Goal: Task Accomplishment & Management: Manage account settings

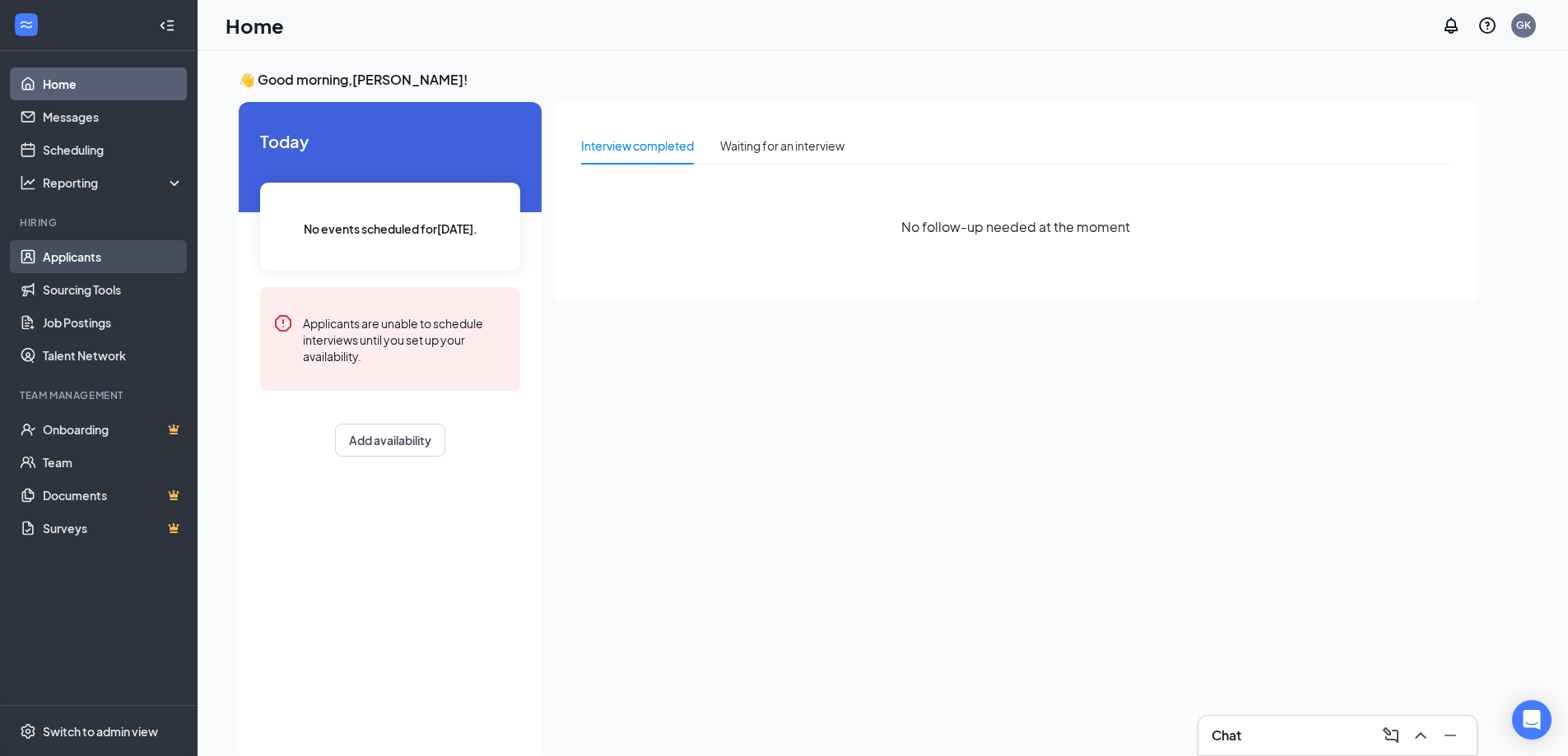
click at [60, 263] on link "Applicants" at bounding box center [113, 257] width 141 height 33
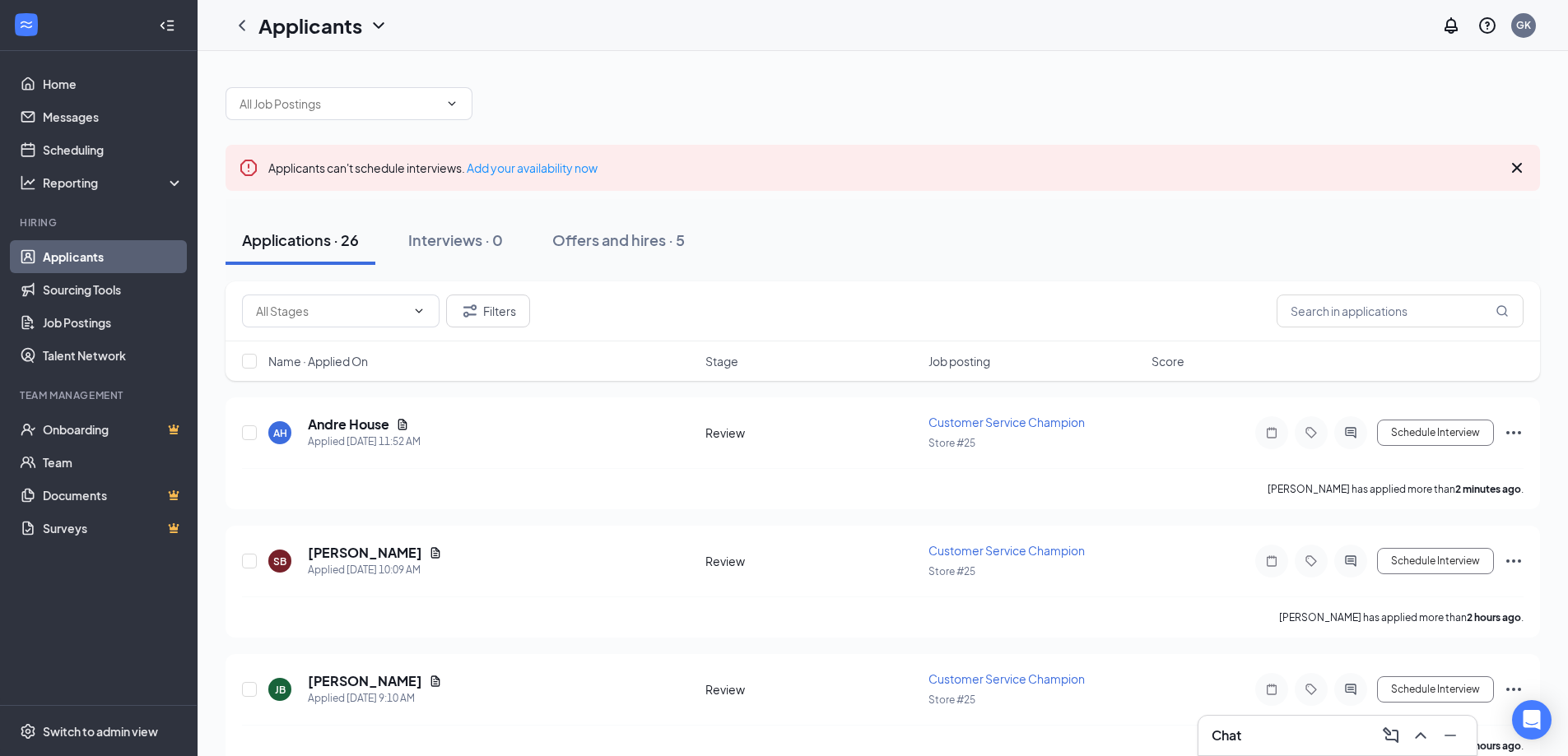
click at [1320, 743] on div "Chat" at bounding box center [1338, 735] width 251 height 26
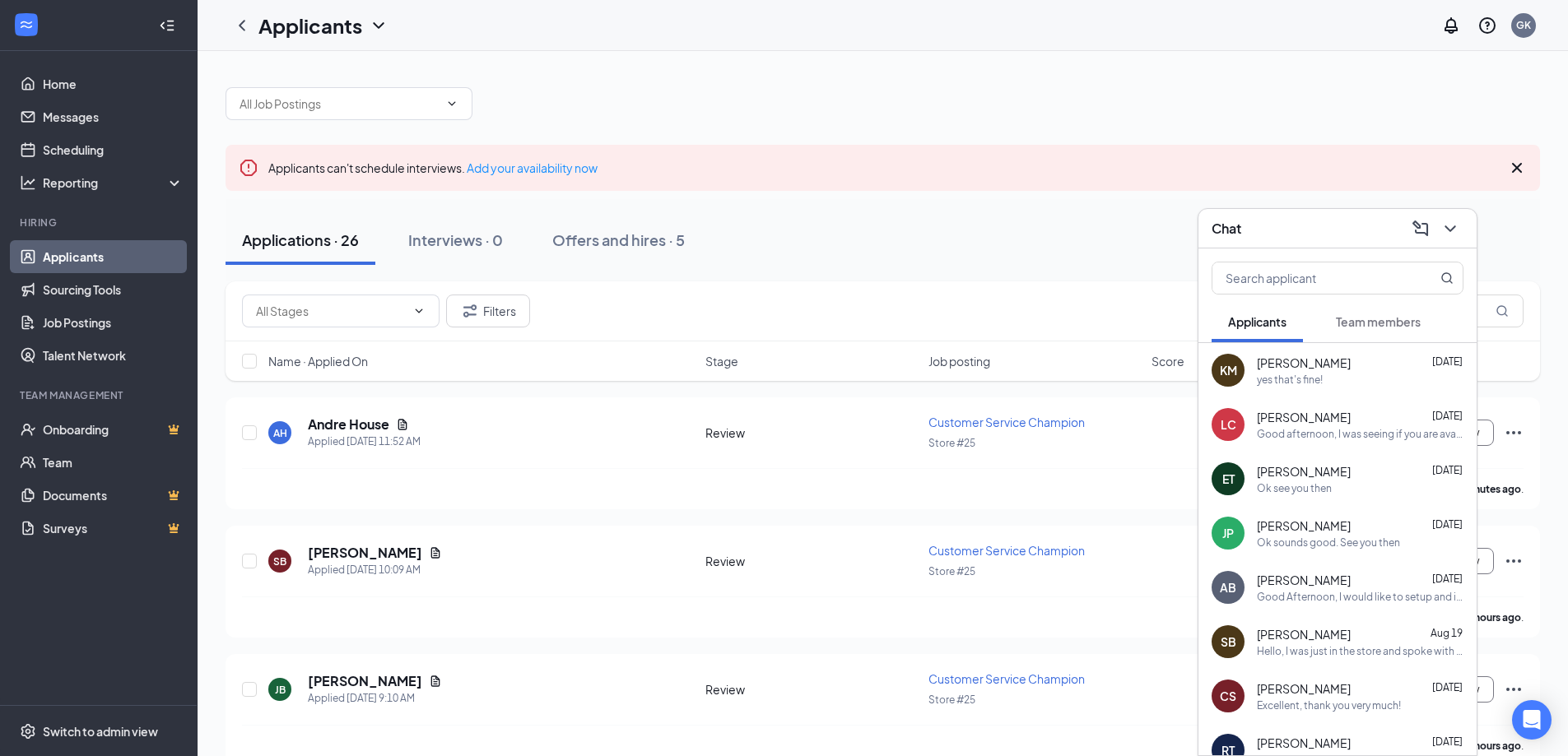
click at [1317, 536] on div "Ok sounds good. See you then" at bounding box center [1329, 542] width 143 height 14
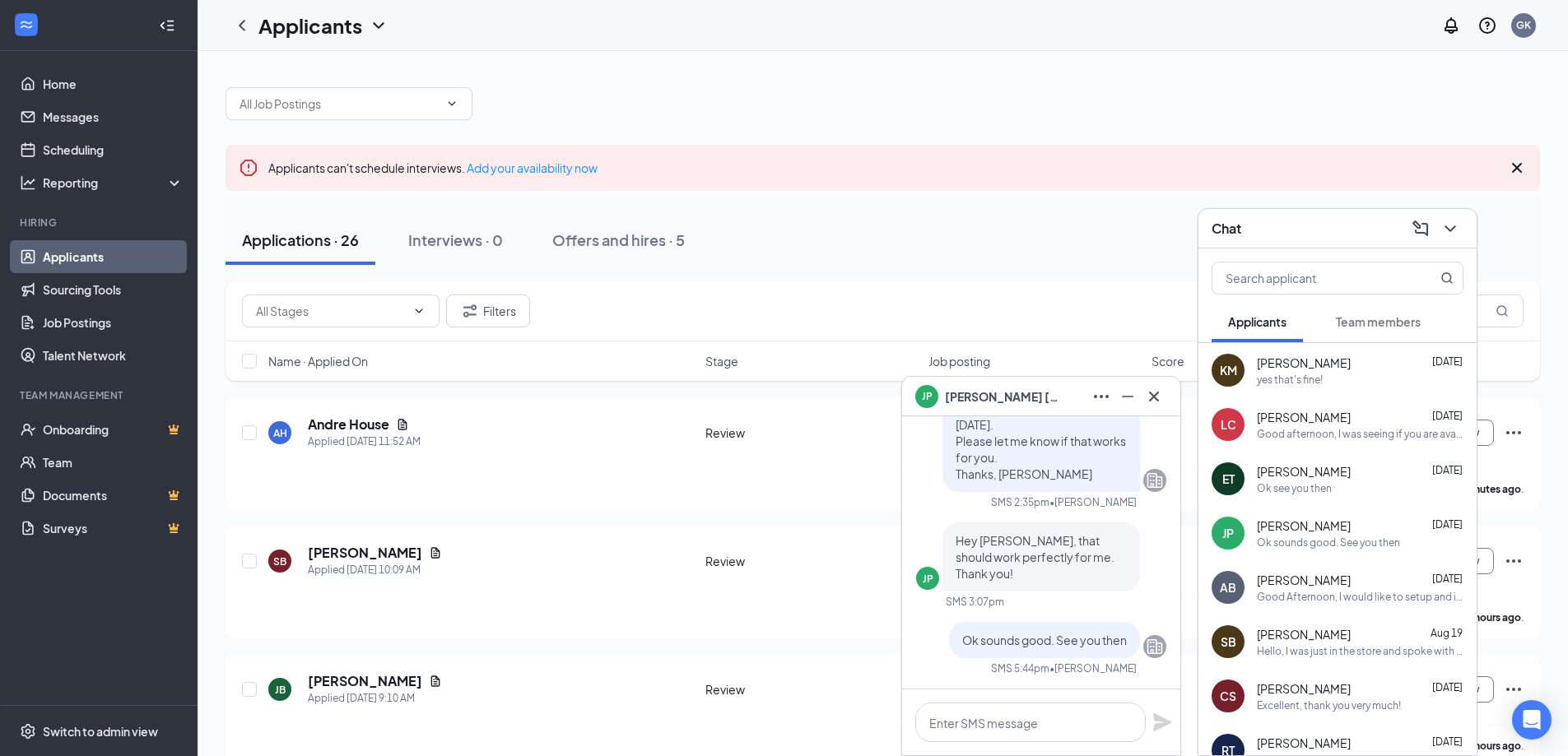
click at [1280, 482] on div "Ok see you then" at bounding box center [1294, 488] width 74 height 14
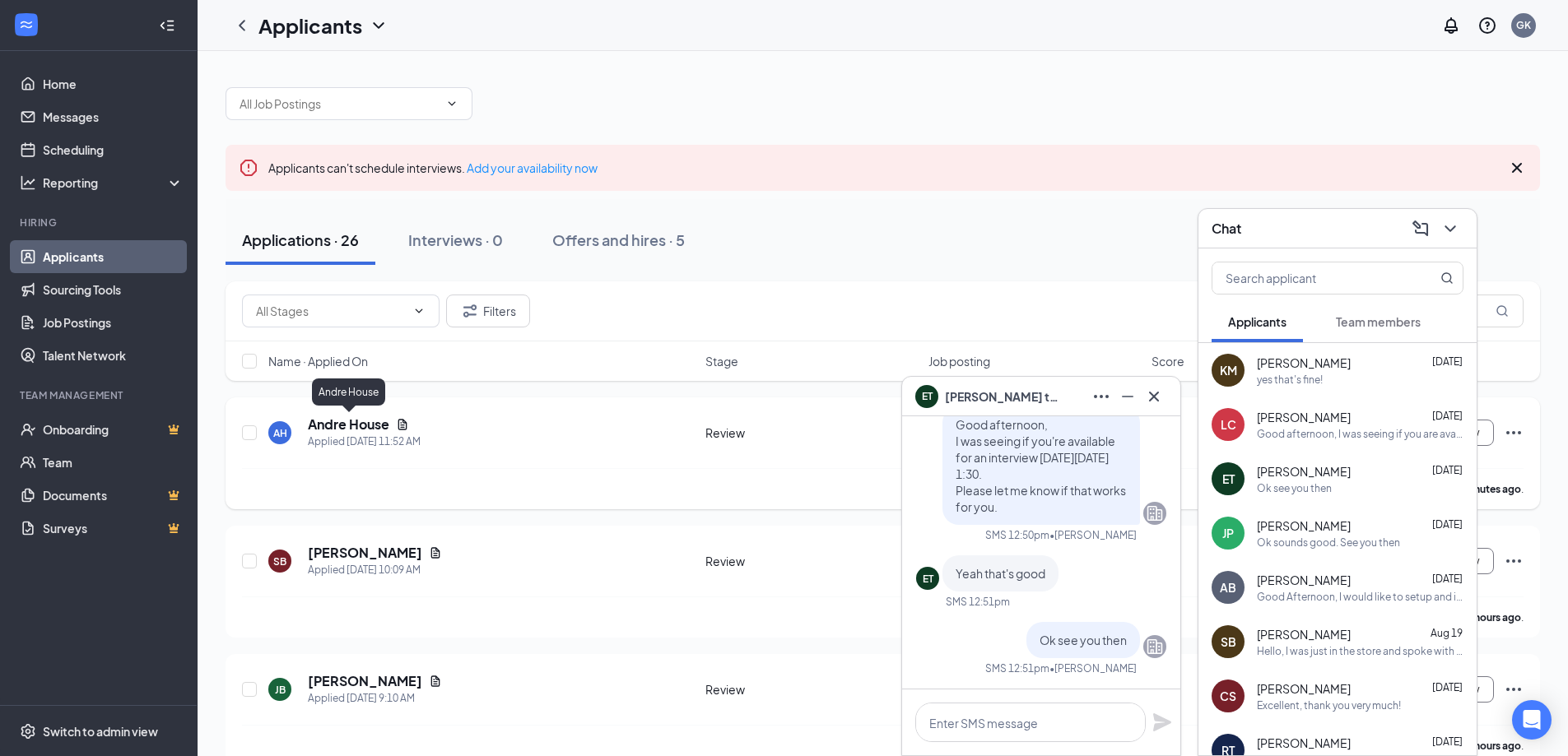
click at [356, 427] on h5 "Andre House" at bounding box center [348, 424] width 81 height 18
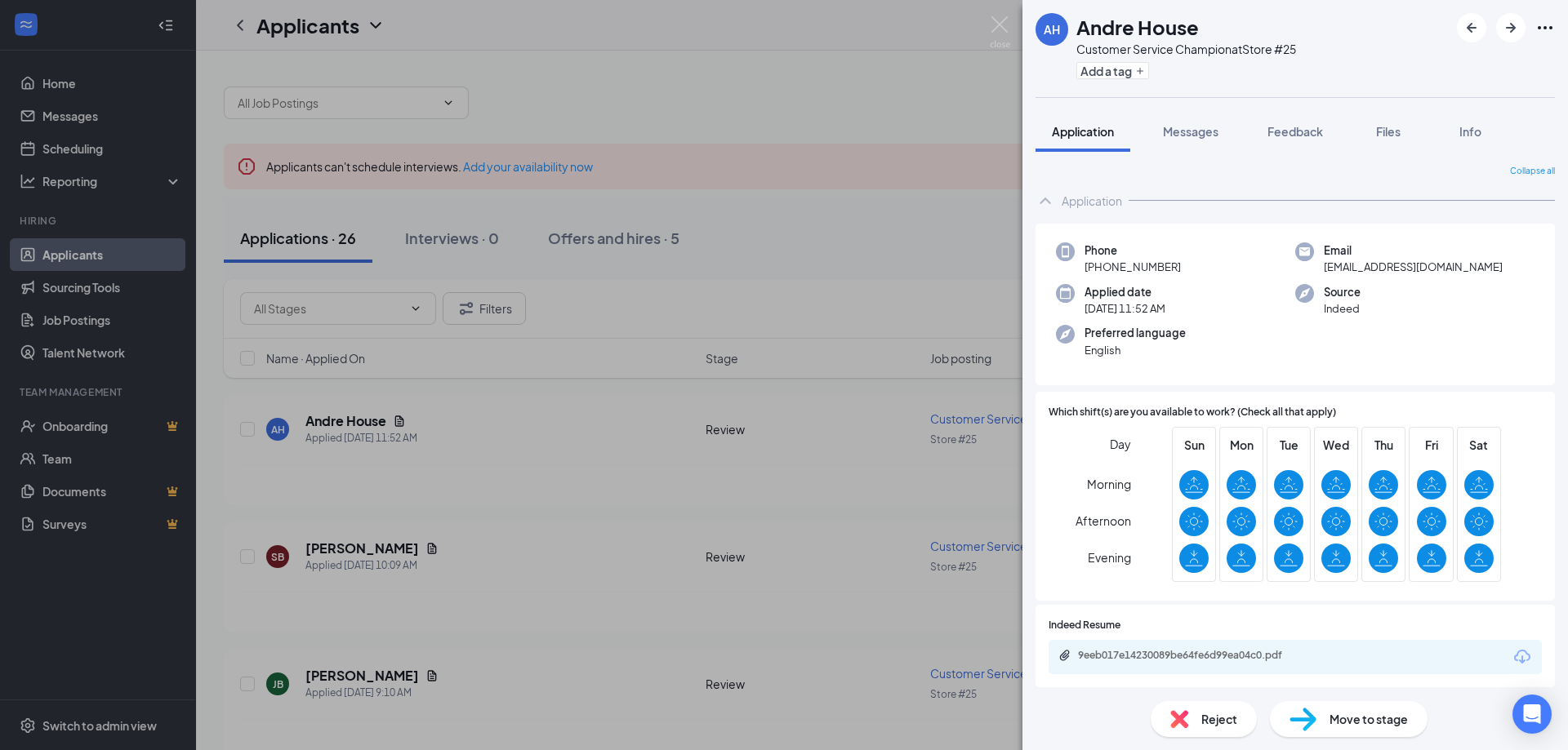
click at [526, 425] on div "AH Andre House Customer Service Champion at Store #25 Add a tag Application Mes…" at bounding box center [784, 375] width 1568 height 750
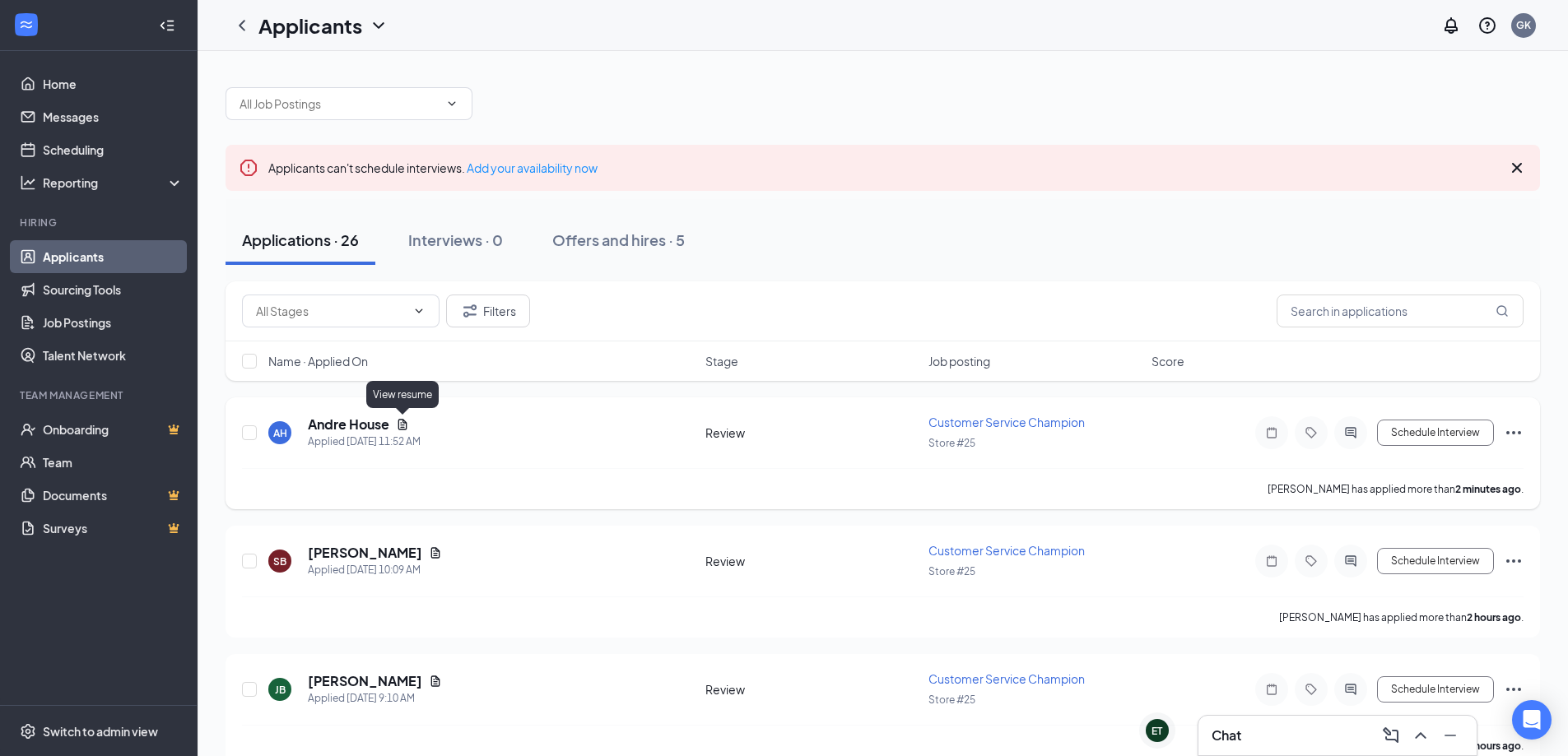
click at [406, 427] on icon "Document" at bounding box center [402, 424] width 14 height 14
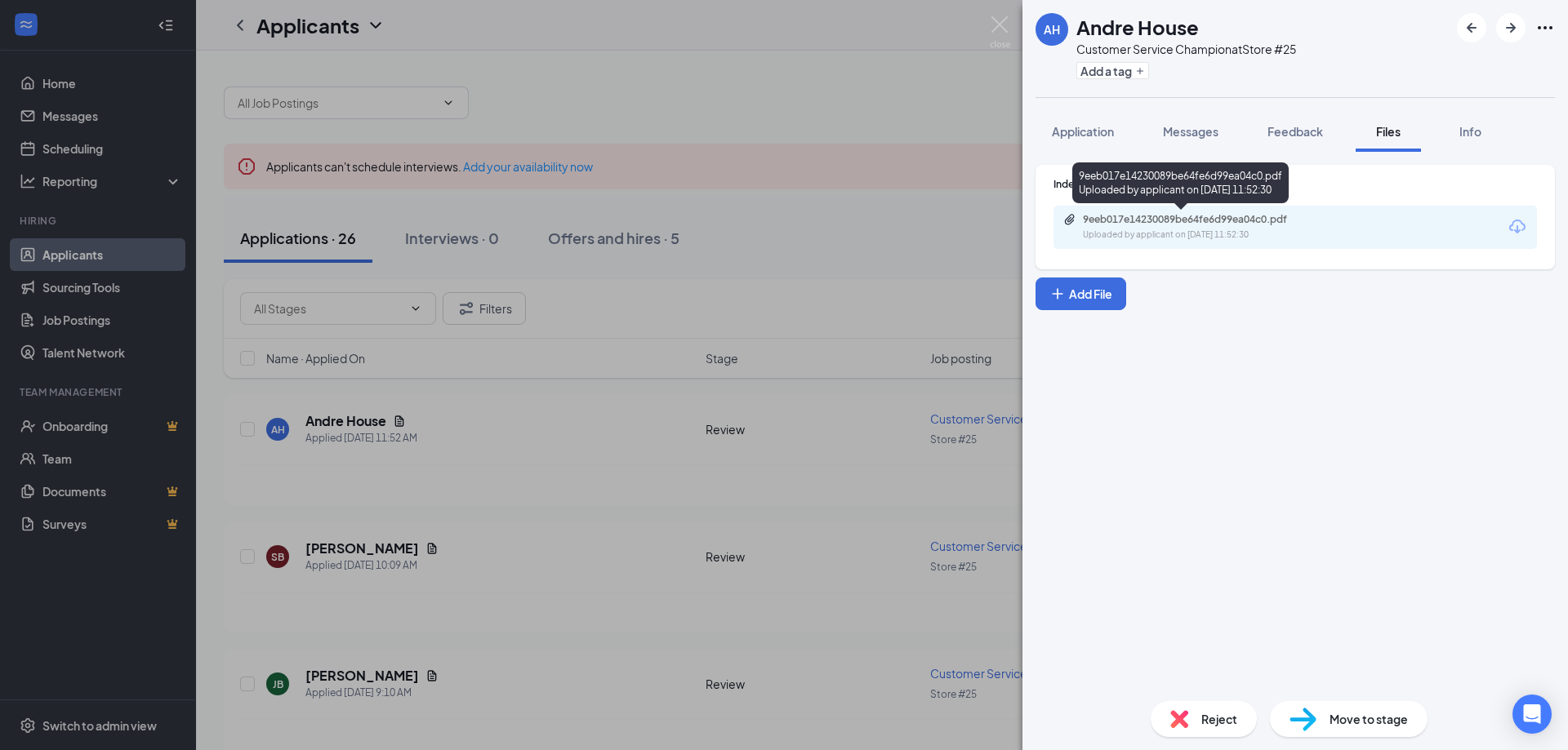
click at [1205, 225] on div "9eeb017e14230089be64fe6d99ea04c0.pdf" at bounding box center [1198, 220] width 228 height 13
click at [419, 53] on div "AH Andre House Customer Service Champion at Store #25 Add a tag Application Mes…" at bounding box center [784, 375] width 1568 height 750
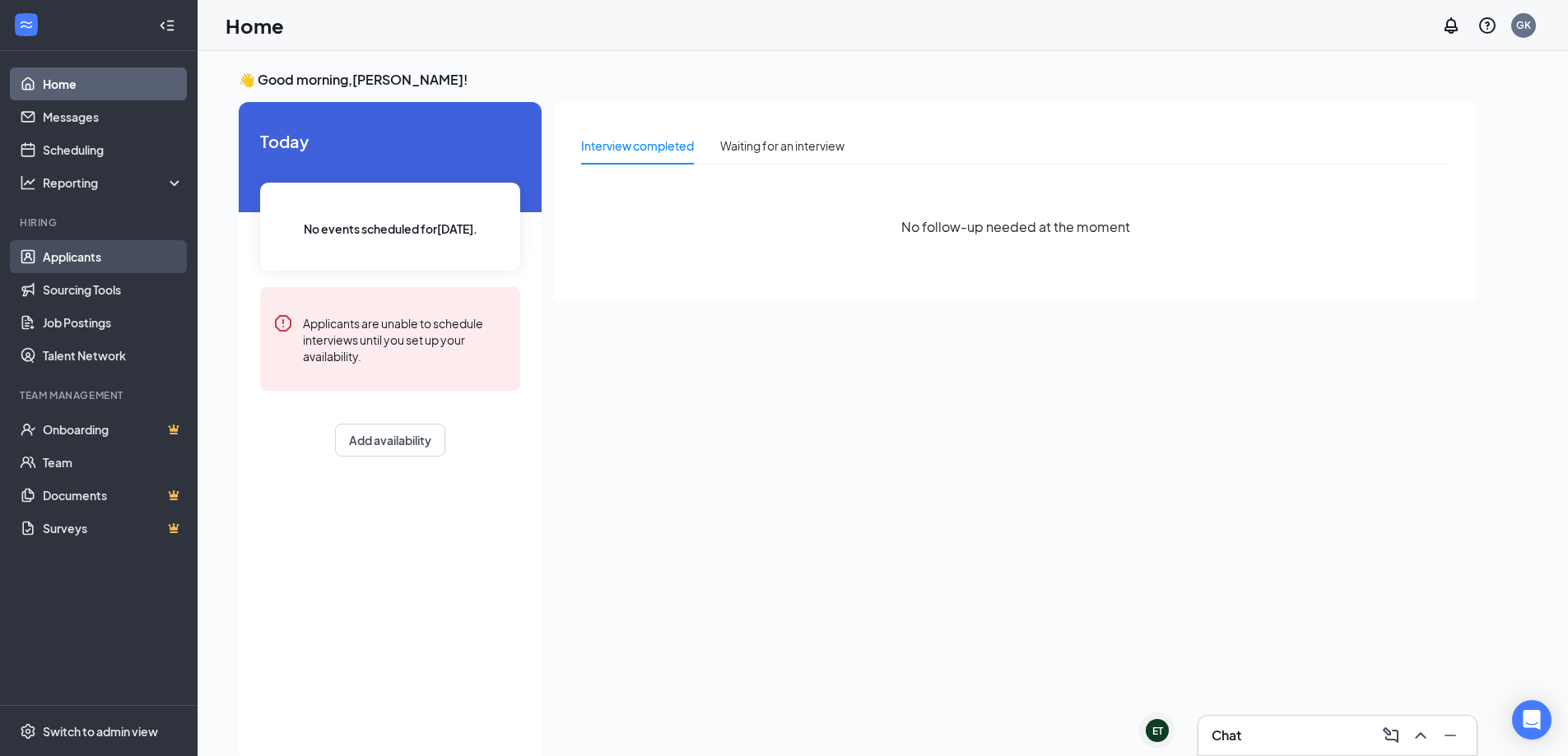
click at [95, 266] on link "Applicants" at bounding box center [113, 257] width 141 height 33
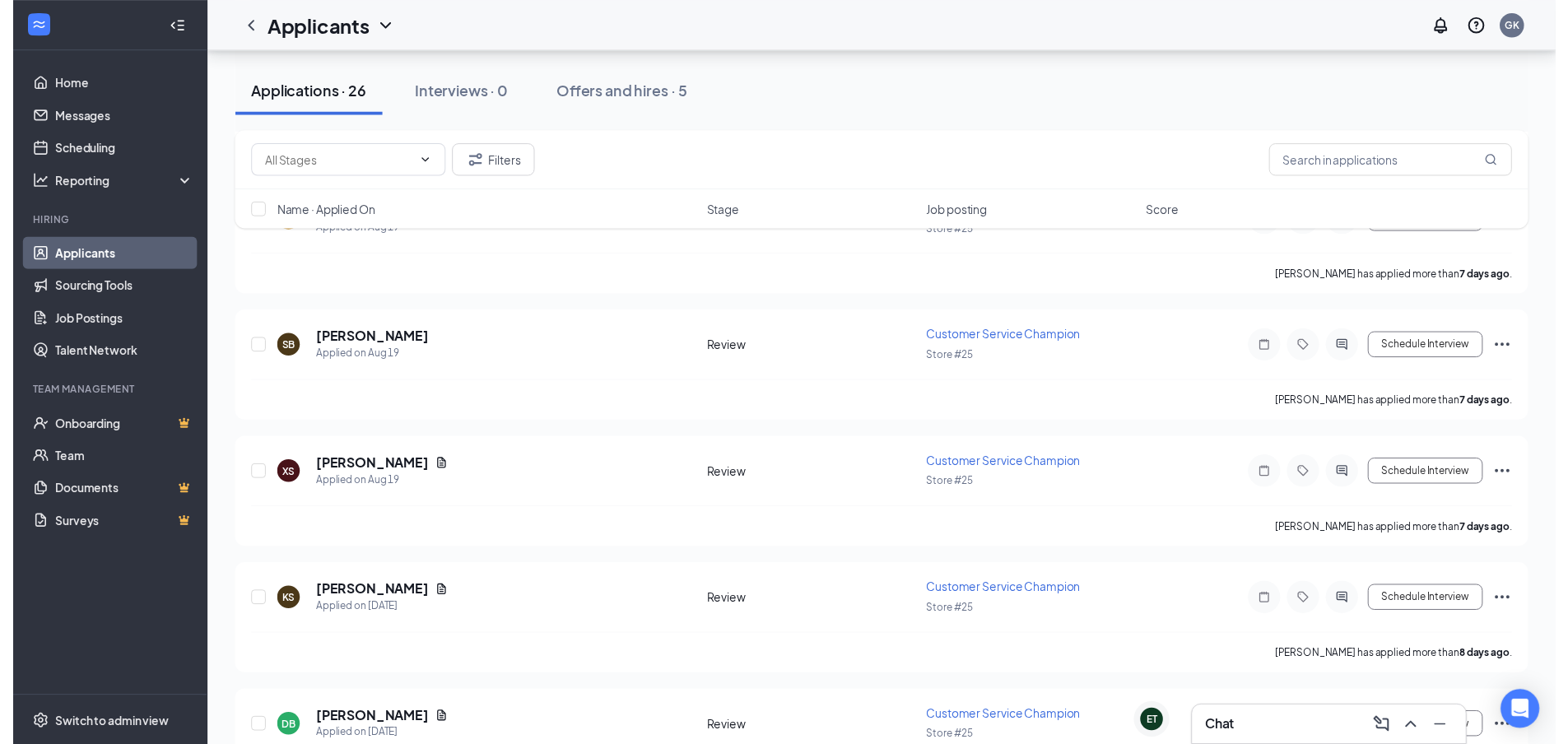
scroll to position [1729, 0]
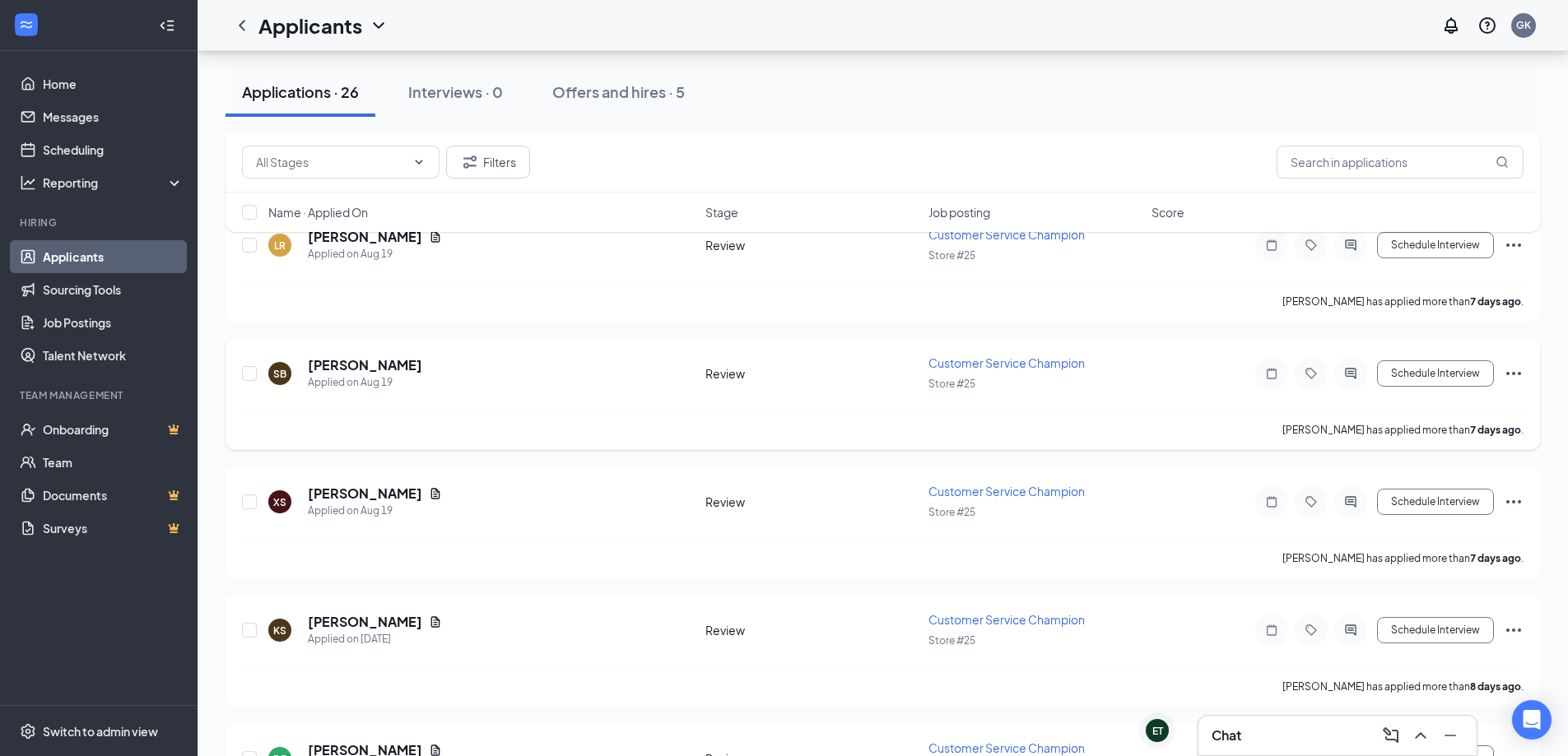
click at [1517, 375] on icon "Ellipses" at bounding box center [1514, 373] width 19 height 19
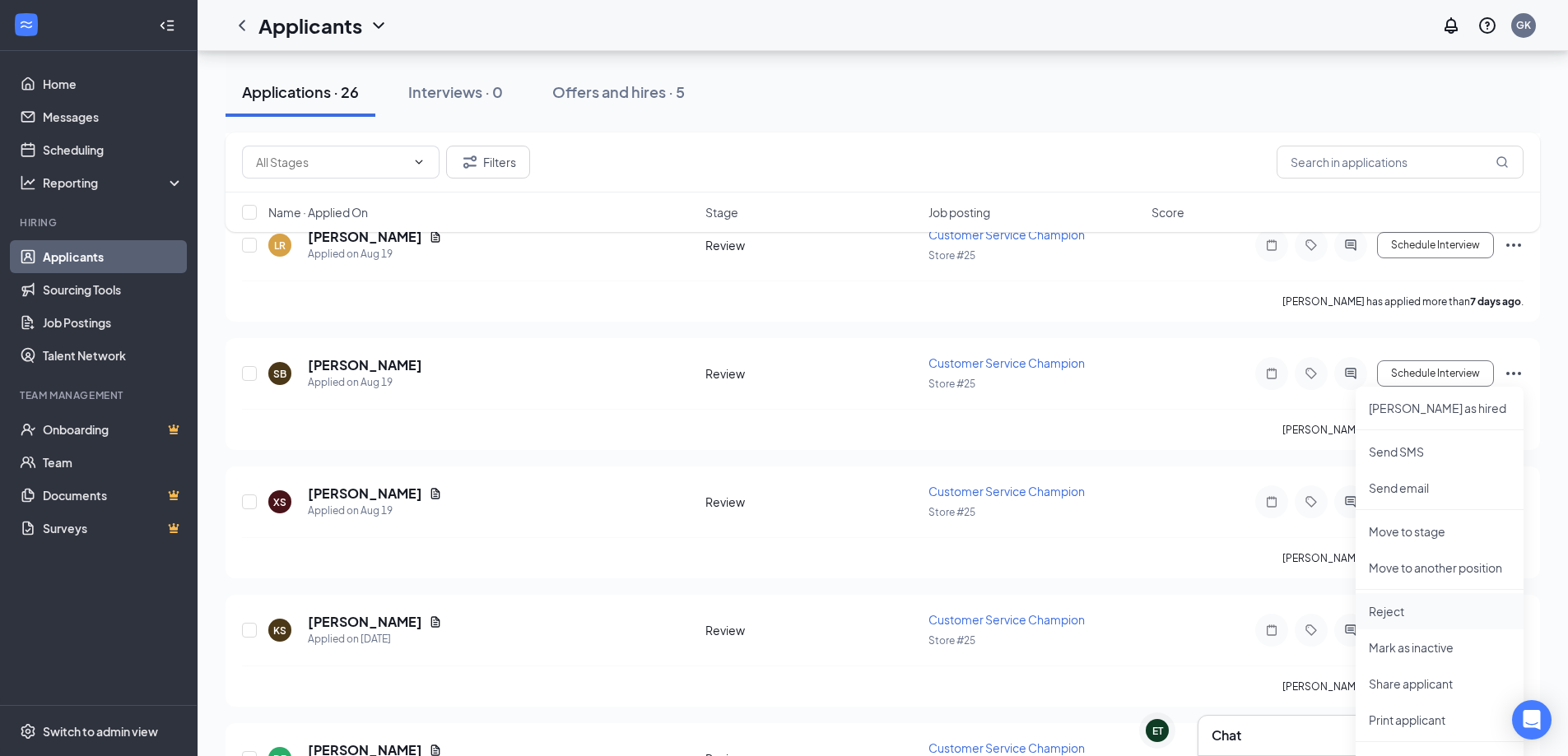
click at [1413, 616] on p "Reject" at bounding box center [1439, 611] width 141 height 16
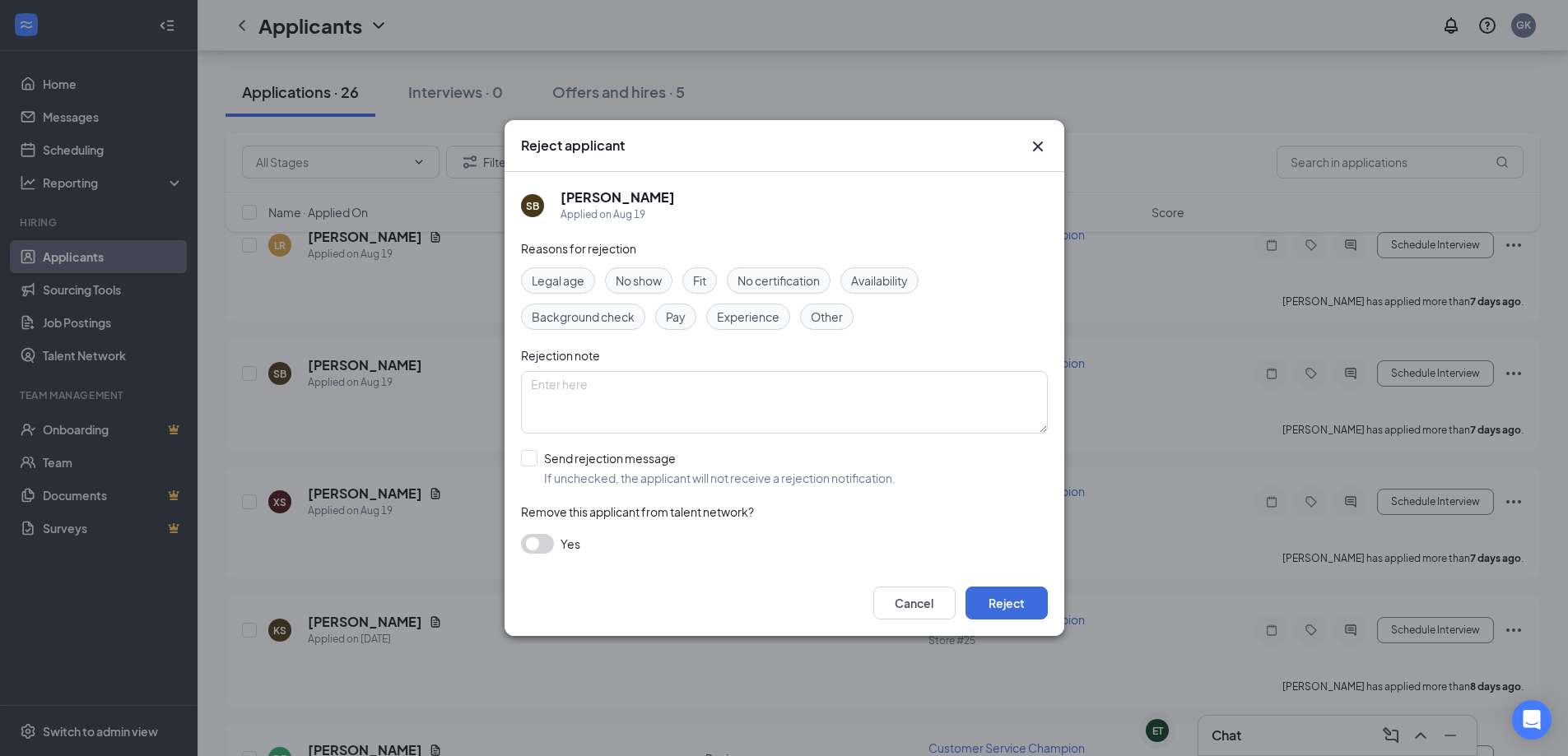
click at [534, 546] on button "button" at bounding box center [538, 543] width 33 height 19
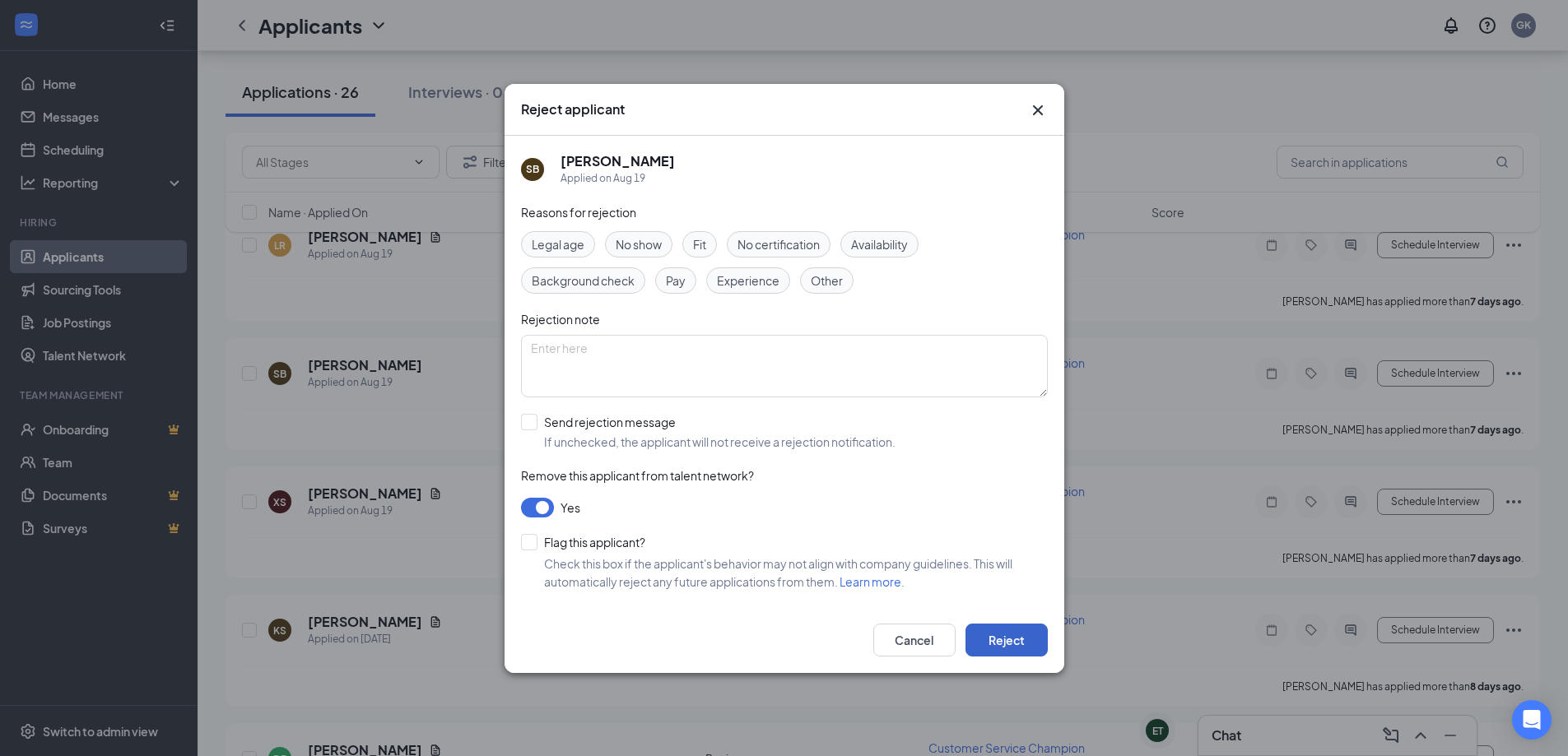
click at [1017, 639] on button "Reject" at bounding box center [1006, 640] width 82 height 33
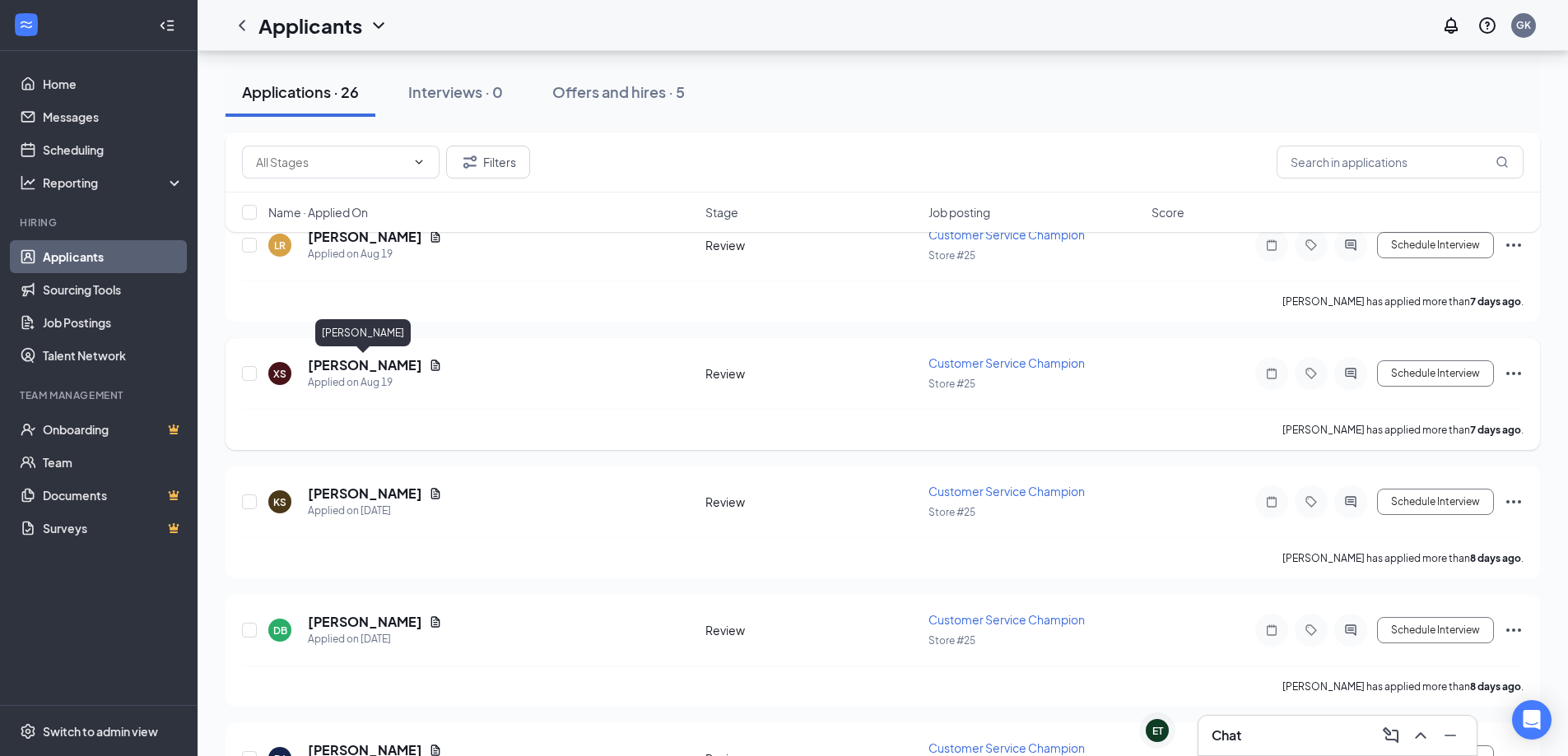
click at [343, 367] on h5 "[PERSON_NAME]" at bounding box center [365, 365] width 114 height 18
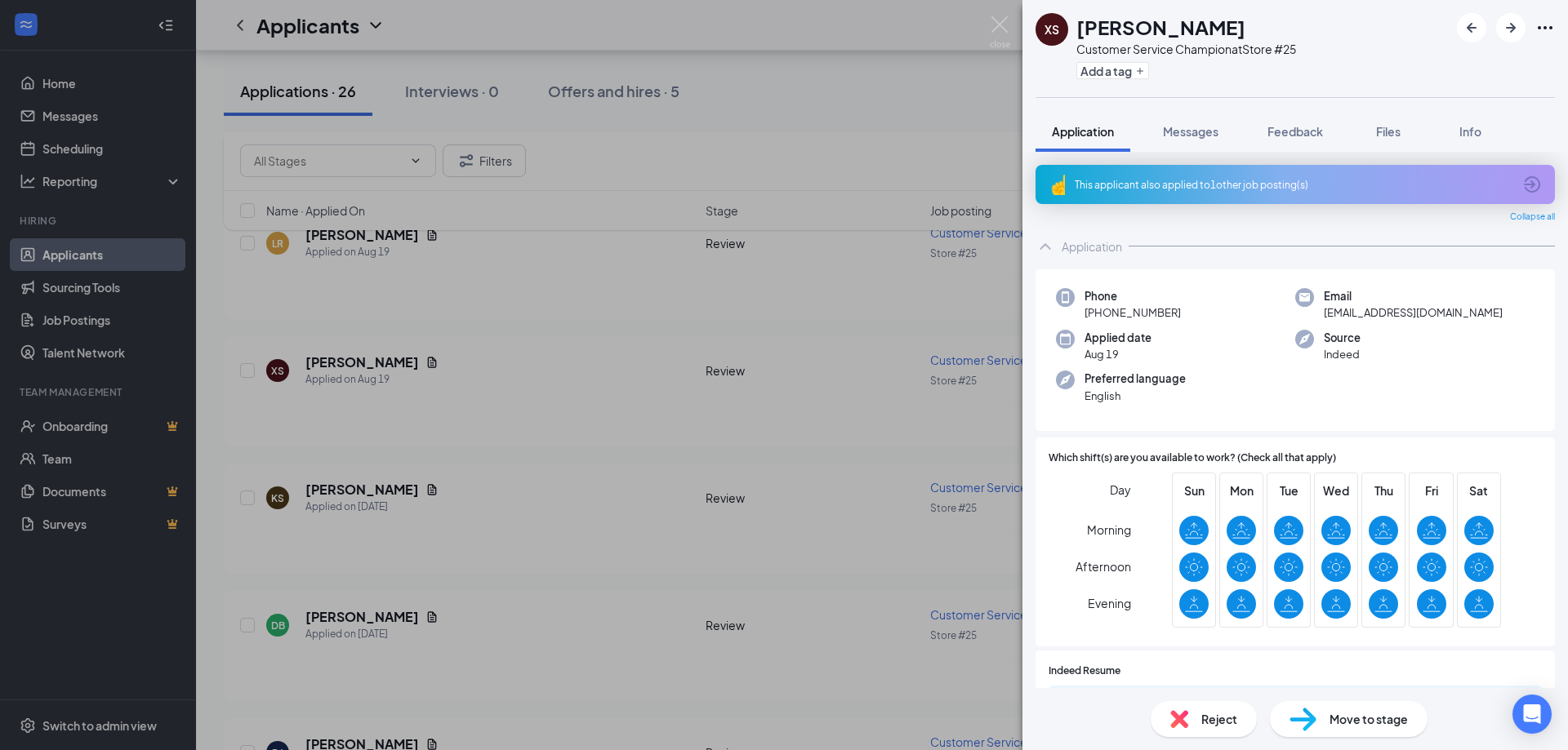
click at [575, 364] on div "XS [PERSON_NAME] Customer Service Champion at Store #25 Add a tag Application M…" at bounding box center [784, 375] width 1568 height 750
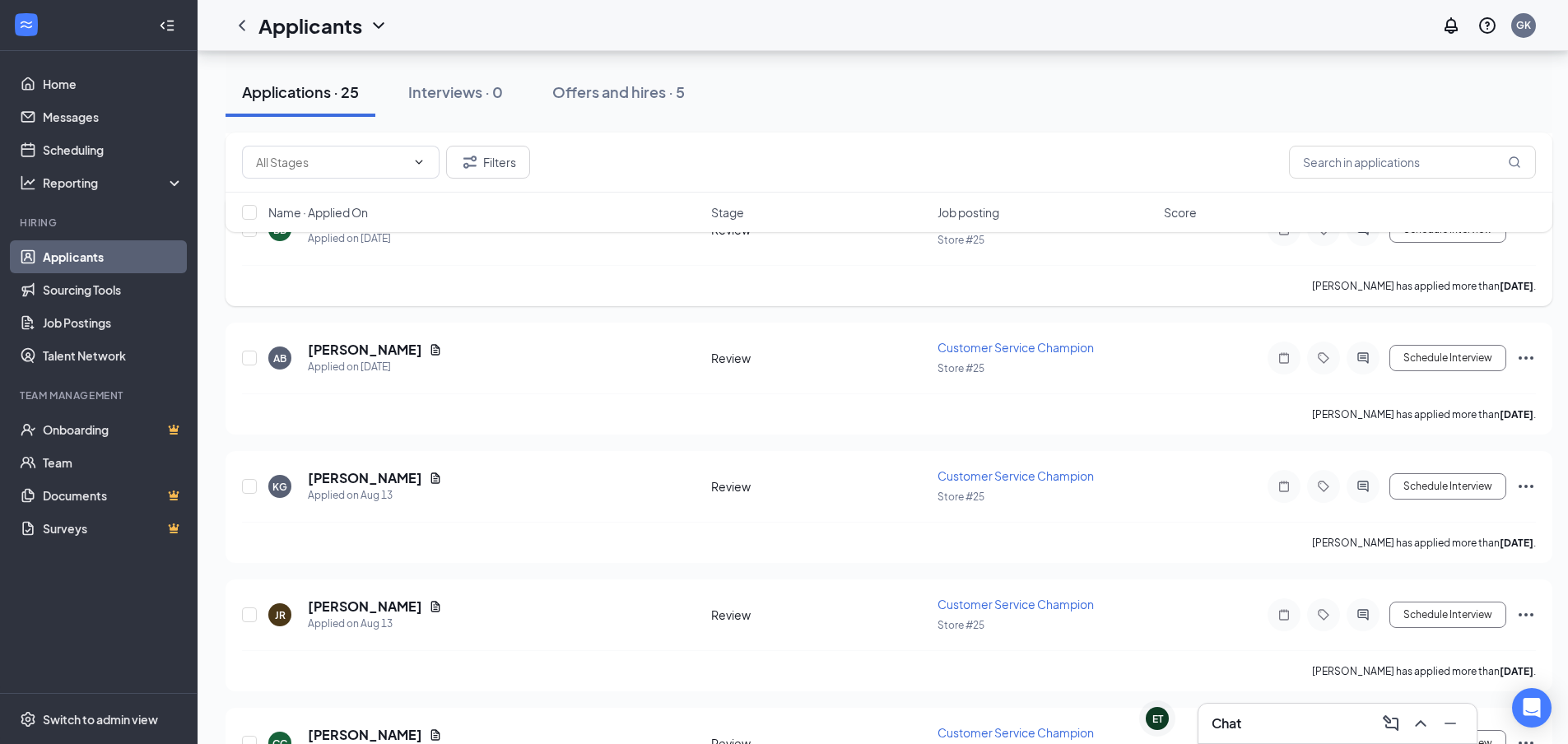
scroll to position [2388, 0]
click at [353, 475] on h5 "[PERSON_NAME]" at bounding box center [365, 477] width 114 height 18
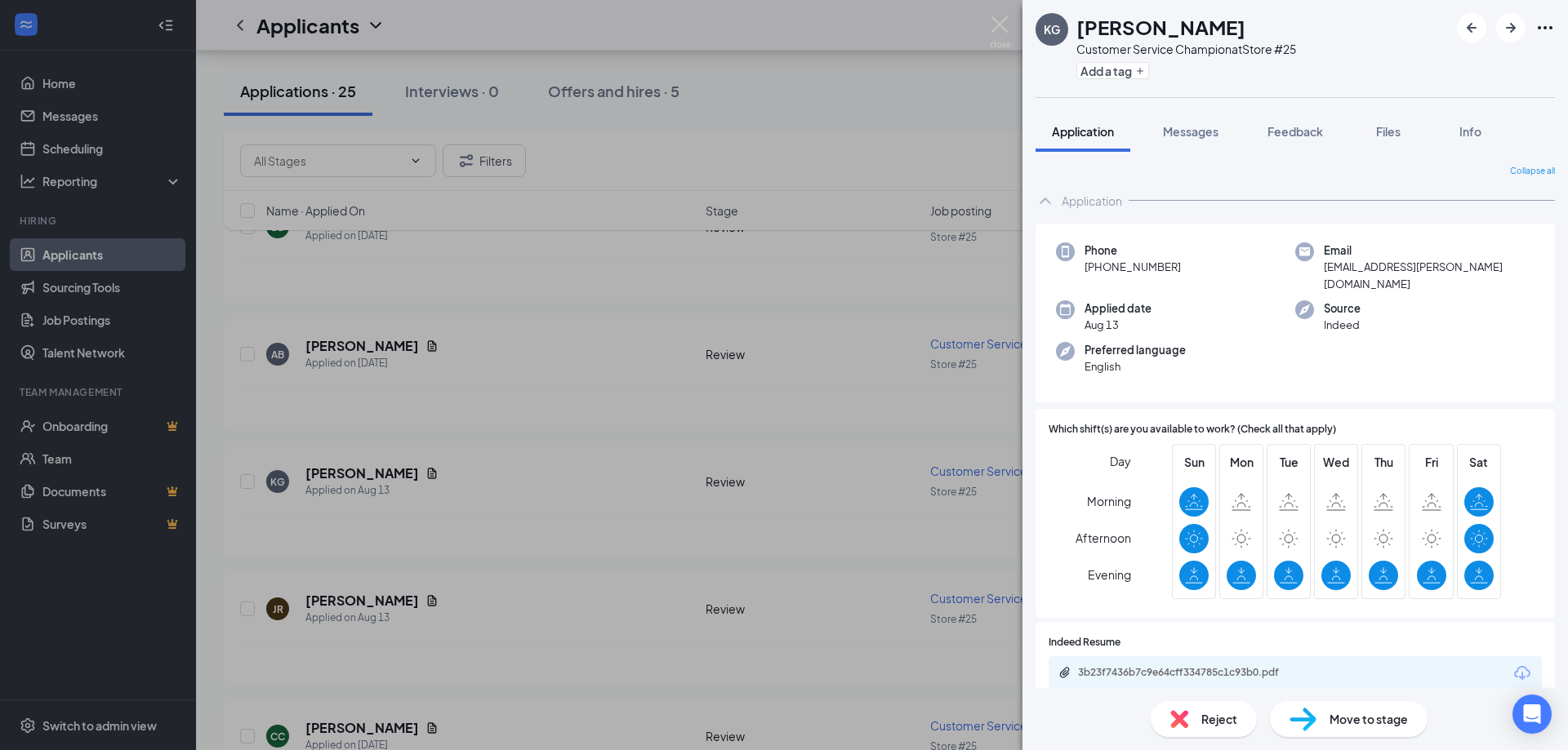
click at [572, 457] on div "KG [PERSON_NAME] Customer Service Champion at Store #25 Add a tag Application M…" at bounding box center [784, 375] width 1568 height 750
